Goal: Register for event/course

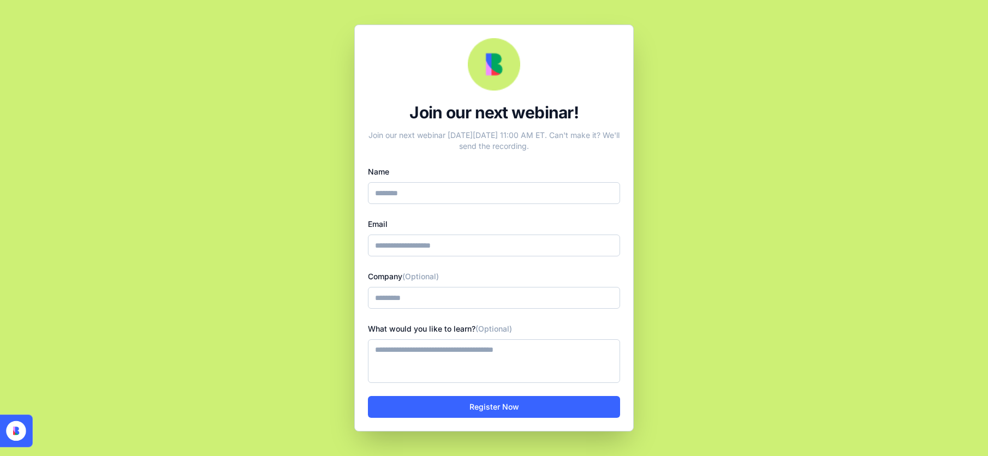
click at [432, 187] on input "Name" at bounding box center [494, 193] width 252 height 22
type input "**********"
click at [468, 371] on textarea "What would you like to learn? (Optional)" at bounding box center [494, 362] width 252 height 44
type textarea "*"
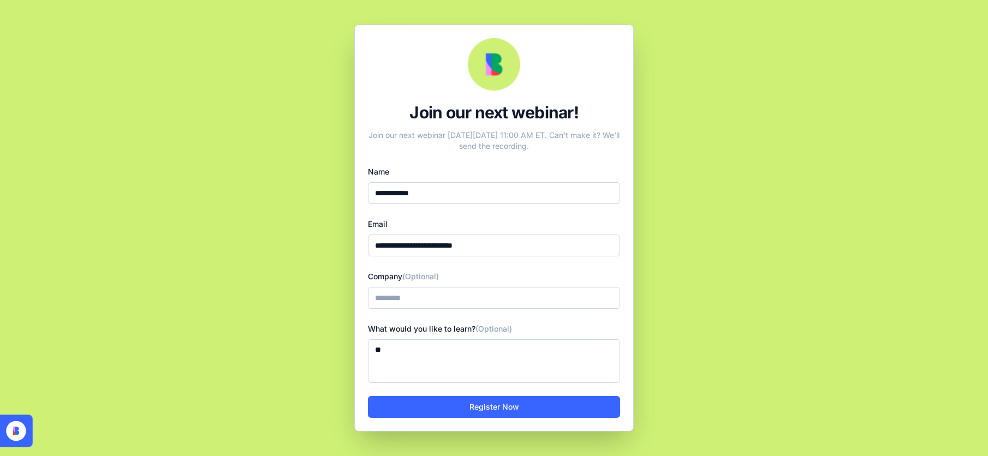
type textarea "*"
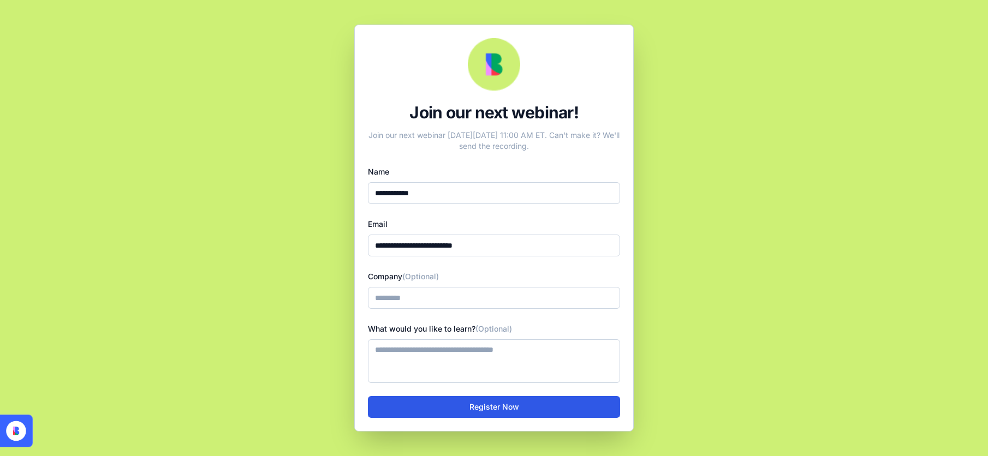
click at [499, 397] on button "Register Now" at bounding box center [494, 407] width 252 height 22
